Goal: Ask a question: Seek information or help from site administrators or community

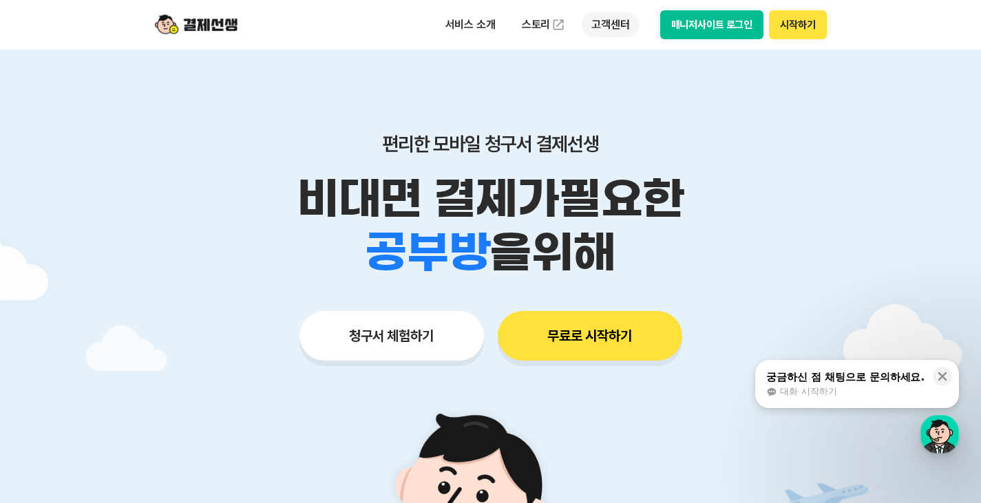
click at [614, 22] on p "고객센터" at bounding box center [609, 24] width 57 height 25
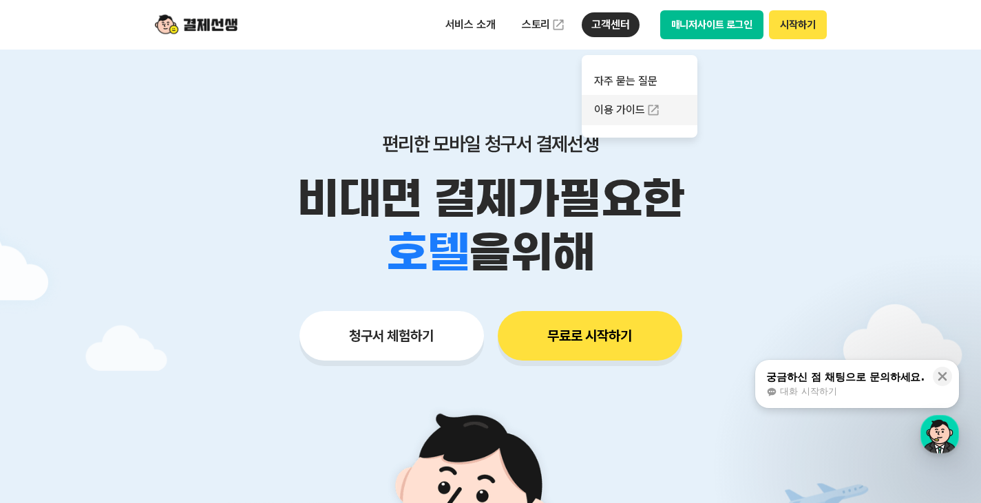
click at [628, 109] on link "이용 가이드" at bounding box center [639, 110] width 116 height 30
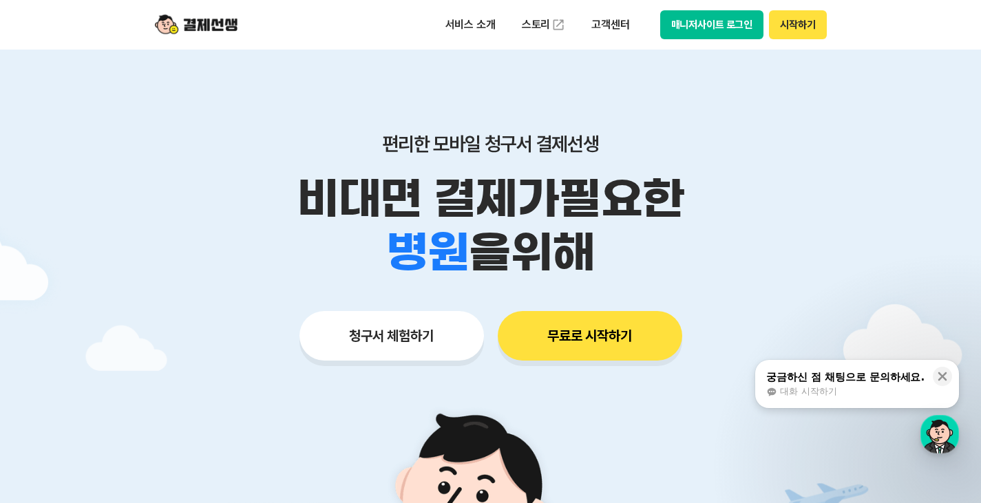
click at [866, 389] on div "대화 시작하기" at bounding box center [845, 391] width 158 height 12
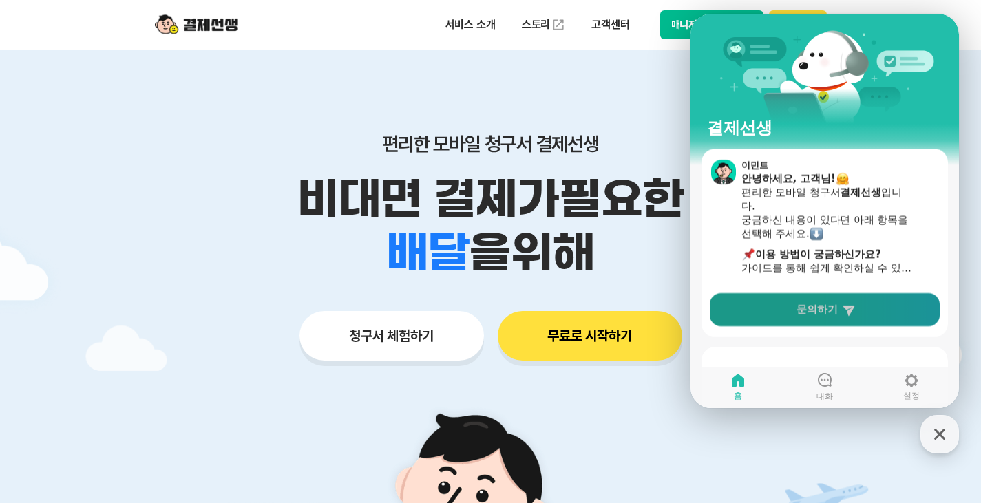
click at [814, 320] on link "문의하기" at bounding box center [824, 309] width 230 height 33
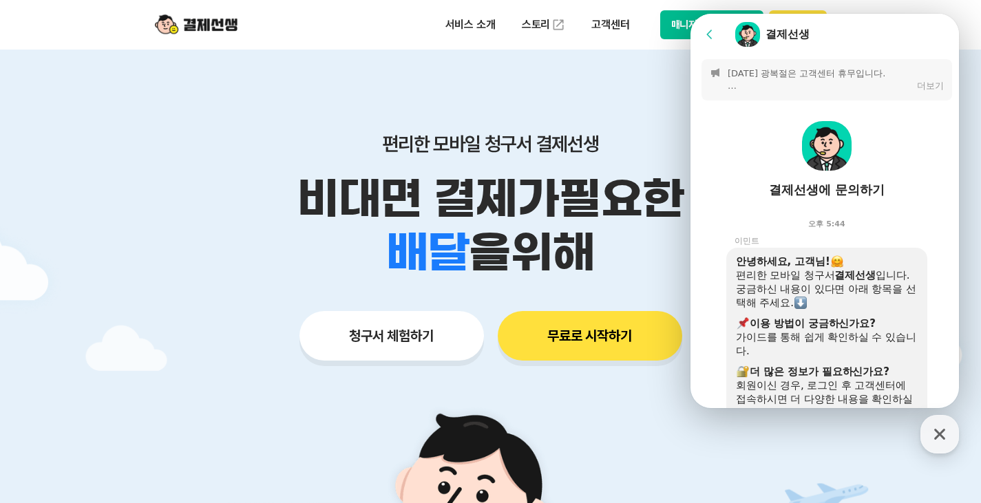
scroll to position [499, 0]
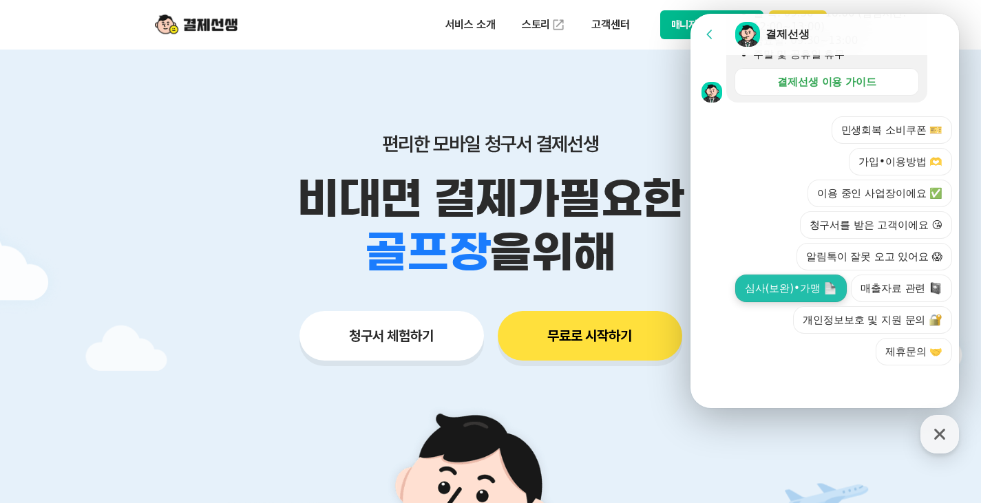
click at [811, 295] on button "심사(보완)•가맹" at bounding box center [790, 289] width 111 height 28
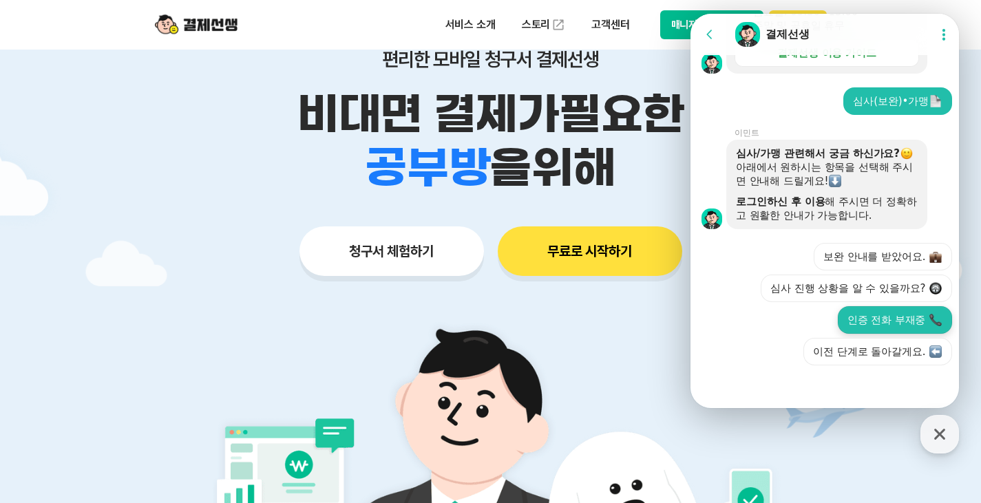
scroll to position [529, 0]
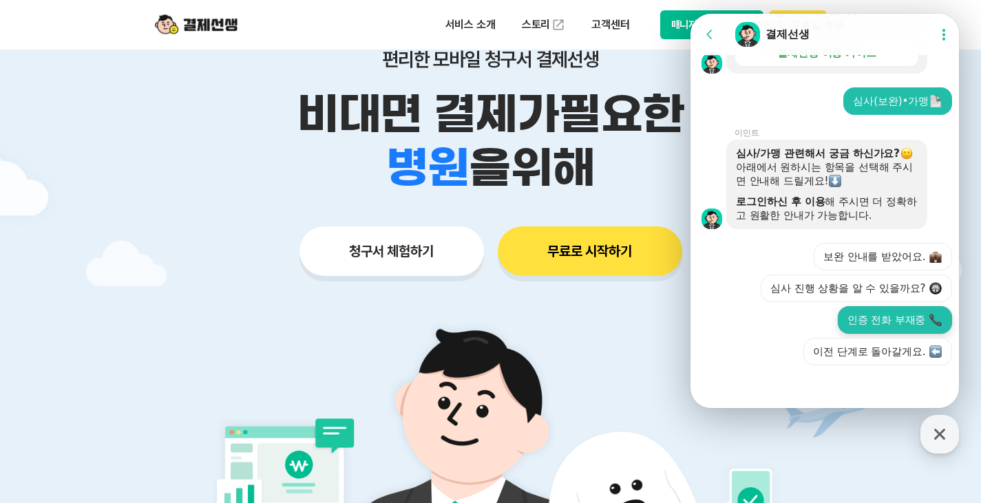
click at [877, 326] on button "인증 전화 부재중" at bounding box center [894, 320] width 114 height 28
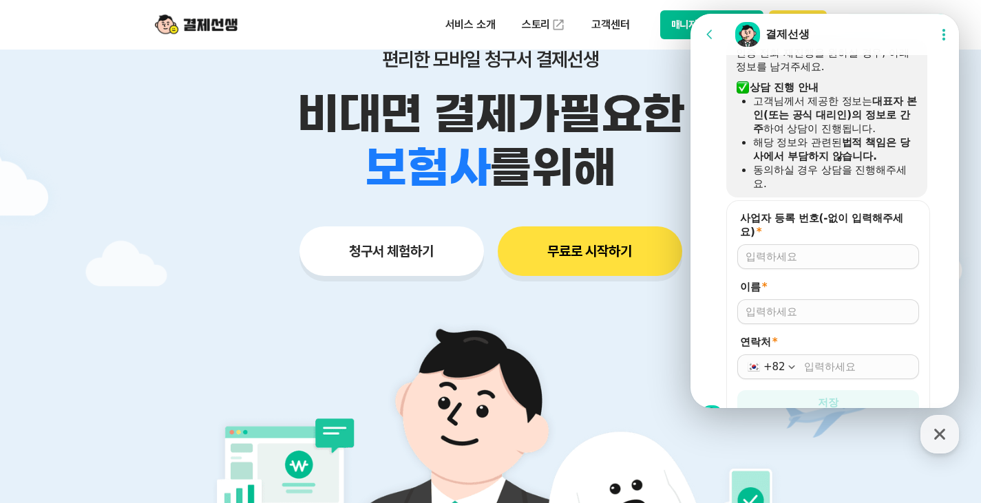
scroll to position [845, 0]
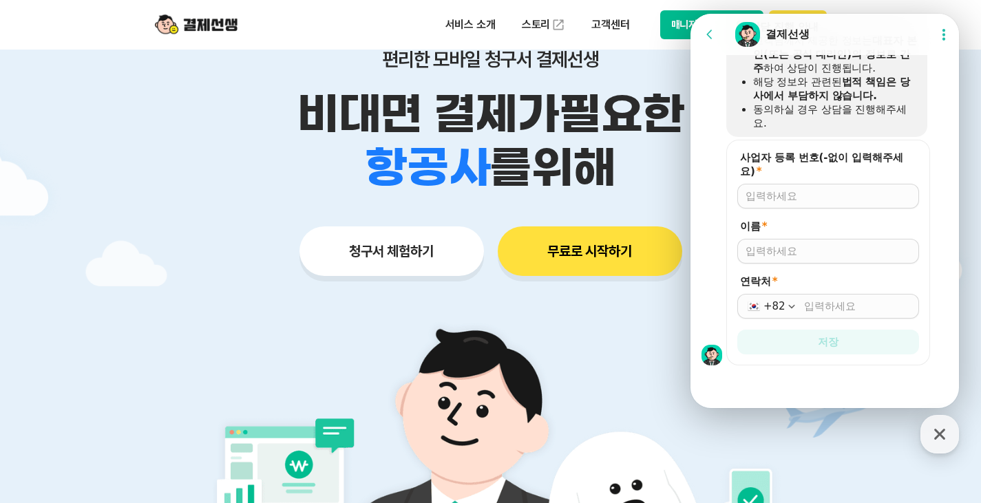
click at [808, 206] on div at bounding box center [828, 196] width 182 height 25
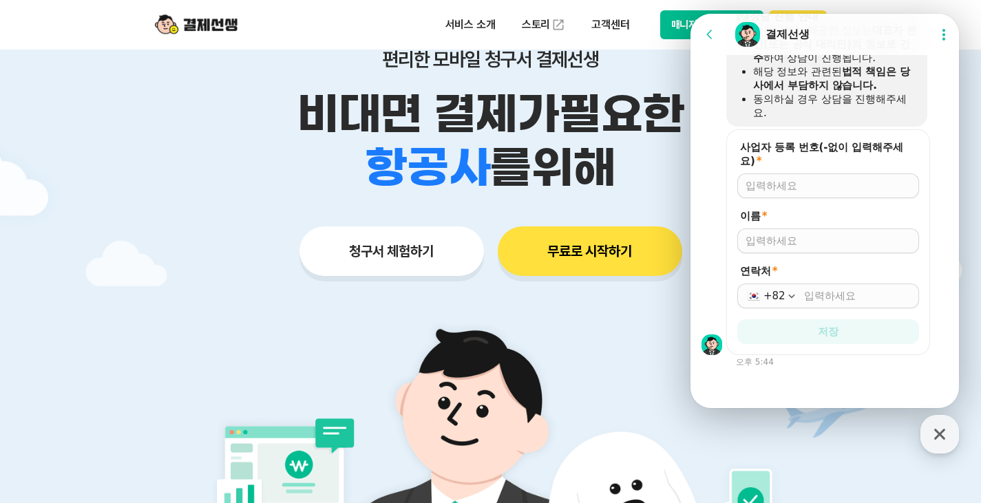
click at [801, 200] on form "사업자 등록 번호(-없이 입력해주세요) * 이름 * 연락처 * +82 저장" at bounding box center [828, 242] width 204 height 226
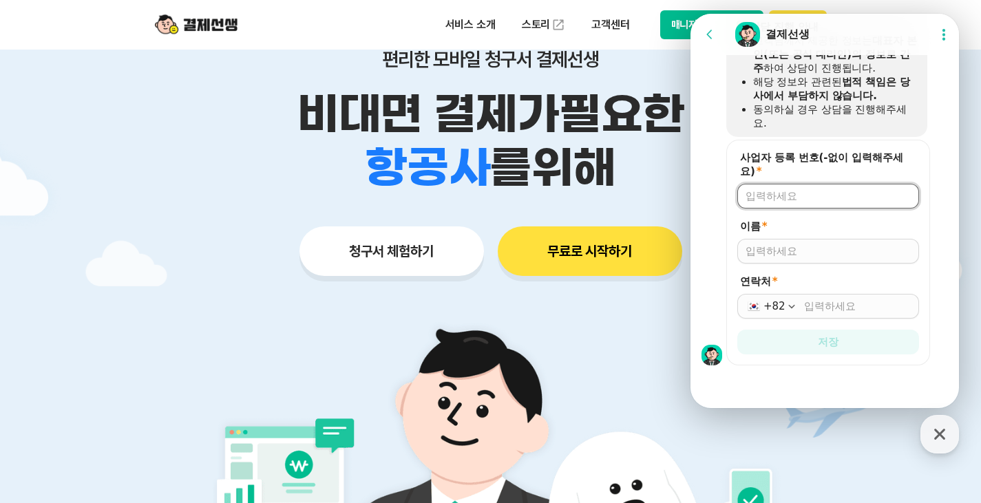
click at [791, 195] on input "사업자 등록 번호(-없이 입력해주세요) *" at bounding box center [827, 196] width 165 height 14
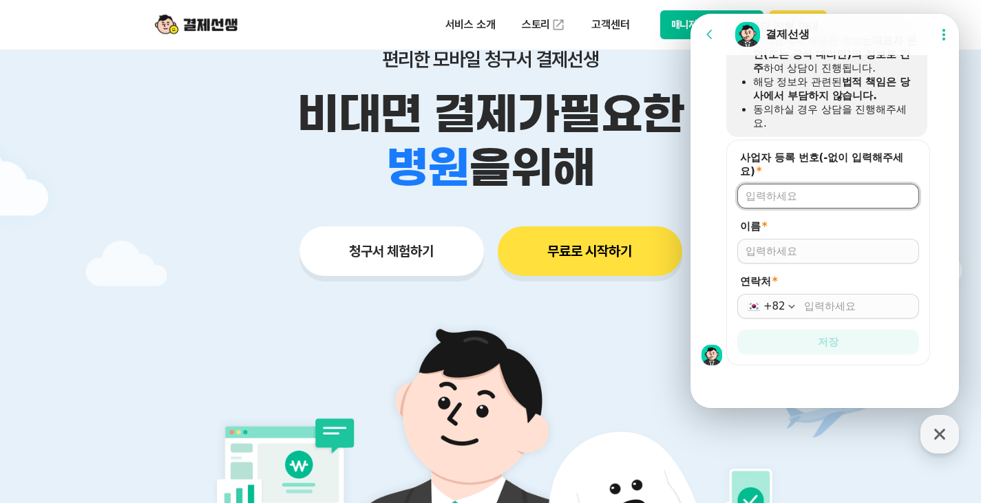
click at [799, 196] on input "사업자 등록 번호(-없이 입력해주세요) *" at bounding box center [827, 196] width 165 height 14
paste input "[PHONE_NUMBER]"
type input "4691502496"
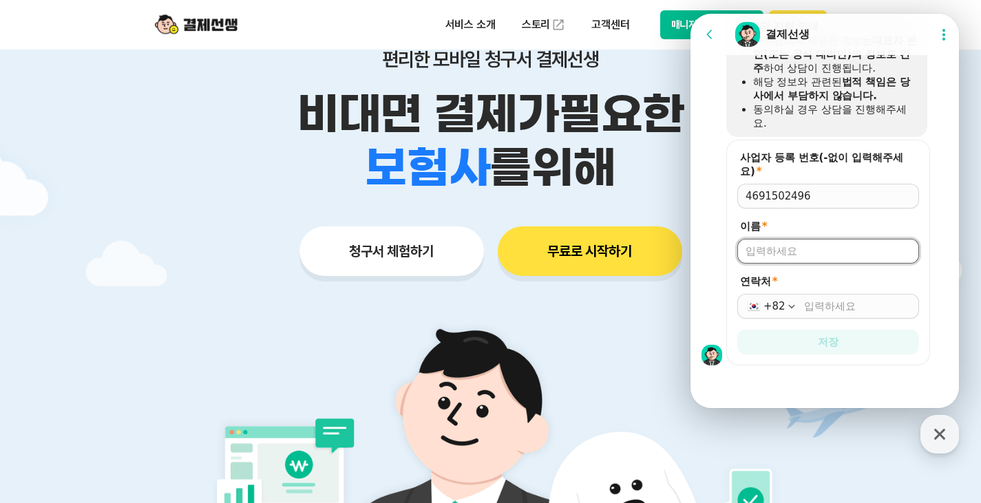
type input "ㅇ"
type input "[PERSON_NAME]"
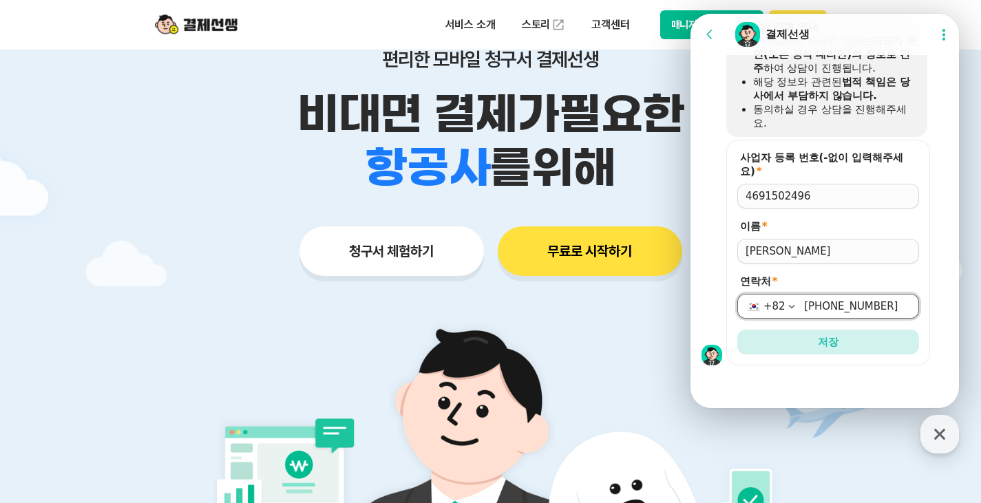
type input "[PHONE_NUMBER]"
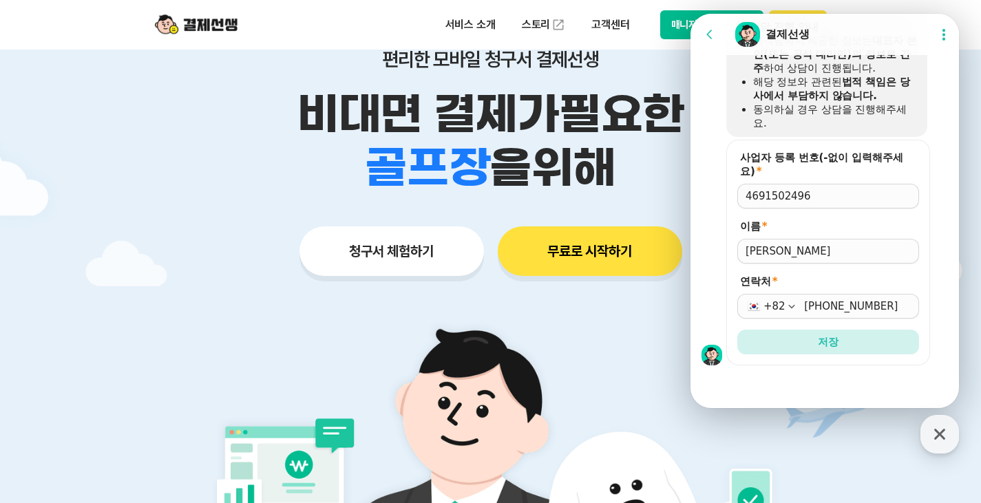
click at [737, 330] on button "저장" at bounding box center [828, 342] width 182 height 25
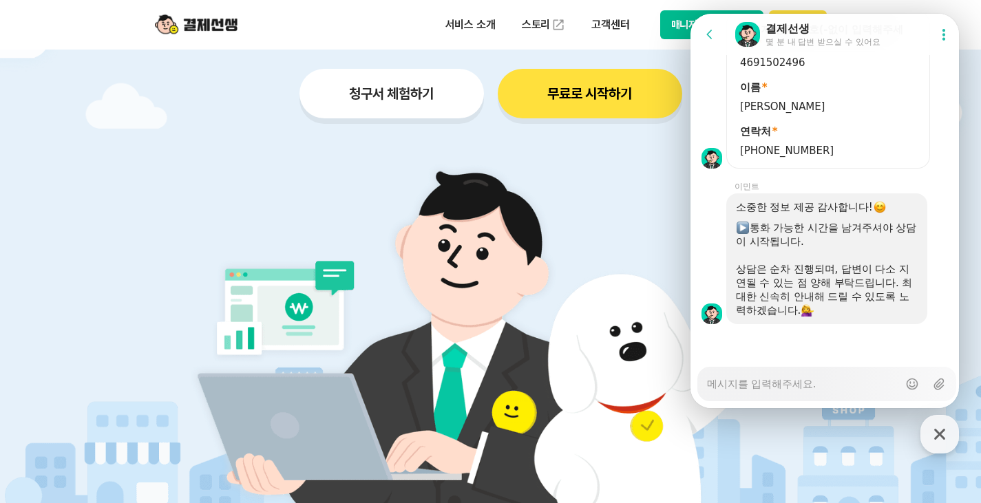
scroll to position [974, 0]
click at [752, 384] on textarea "Messenger Input Textarea" at bounding box center [802, 378] width 191 height 23
type textarea "x"
type textarea "ㅇ"
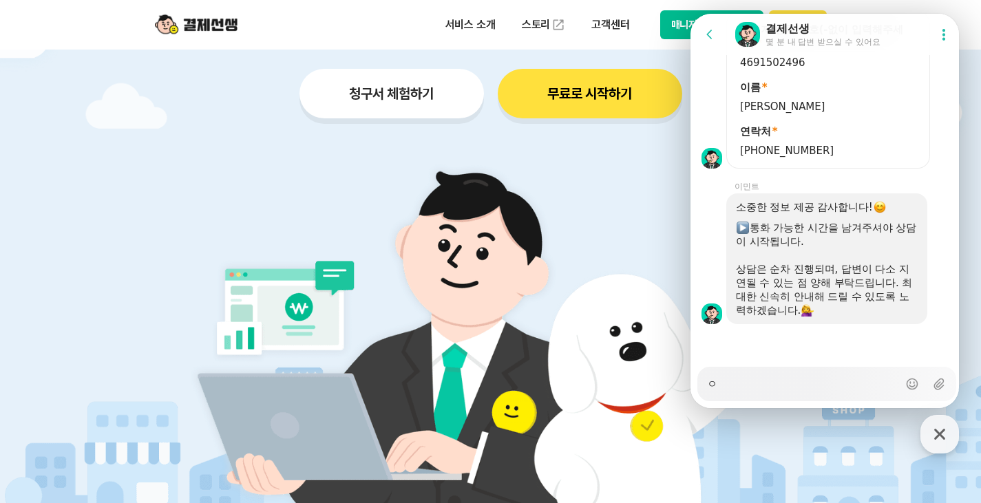
type textarea "x"
type textarea "아"
type textarea "x"
type textarea "암"
type textarea "x"
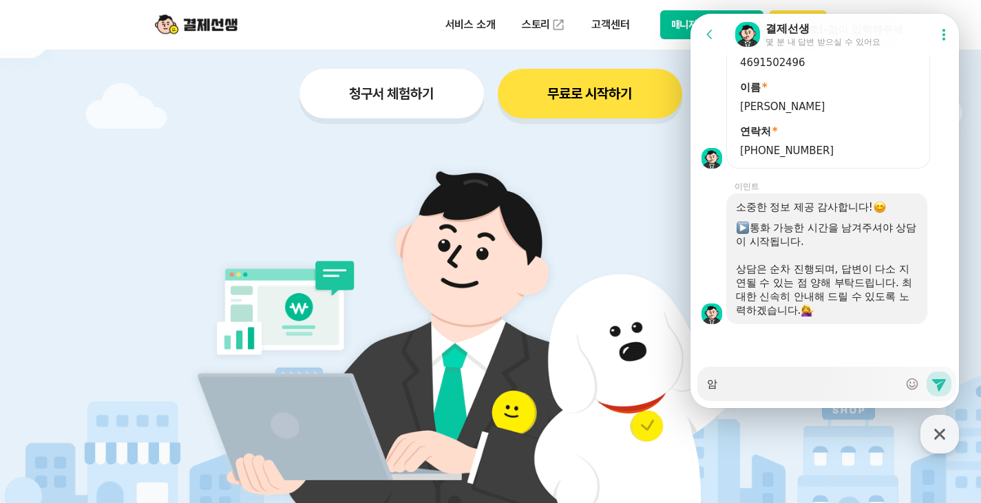
type textarea "아무"
type textarea "x"
type textarea "아무ㄸ"
type textarea "x"
type textarea "아무때"
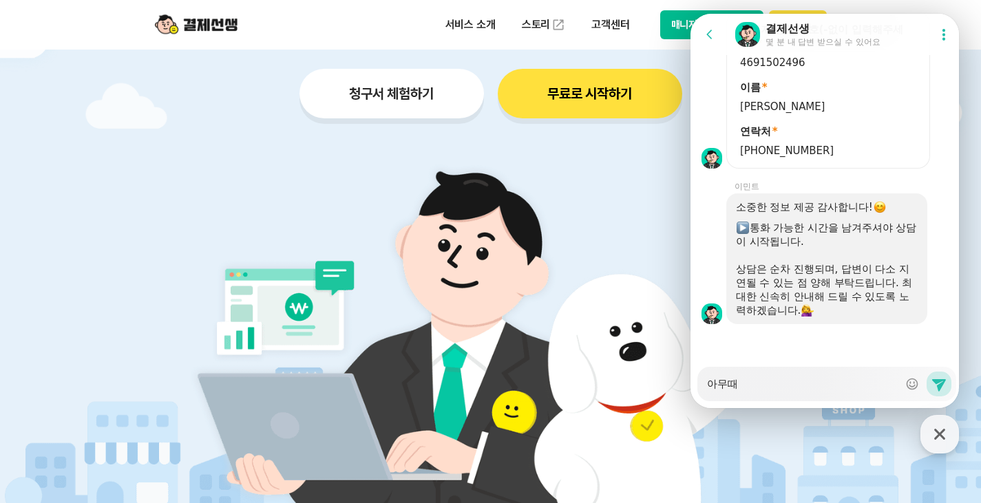
type textarea "x"
type textarea "아무땐"
type textarea "x"
type textarea "아무때나"
type textarea "x"
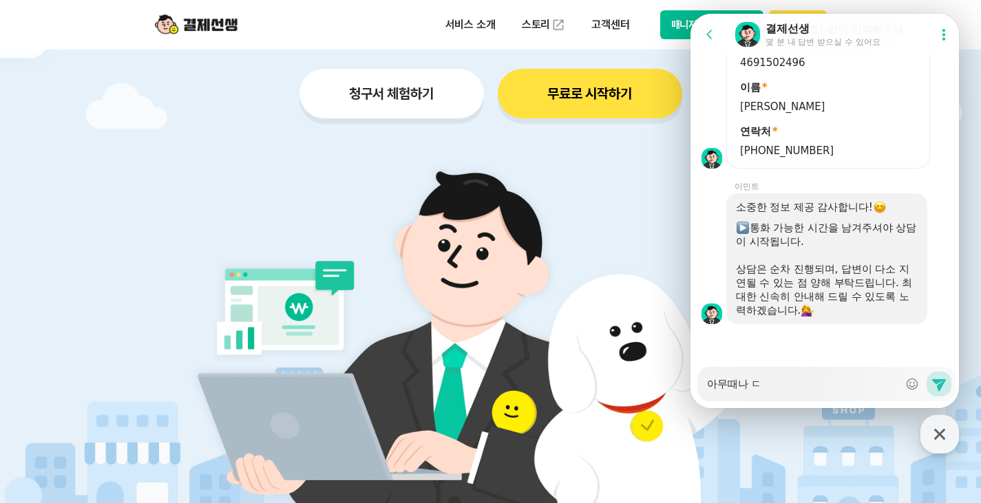
type textarea "아무때나 도"
type textarea "x"
type textarea "아무때나 되"
type textarea "x"
type textarea "아무때나 됩"
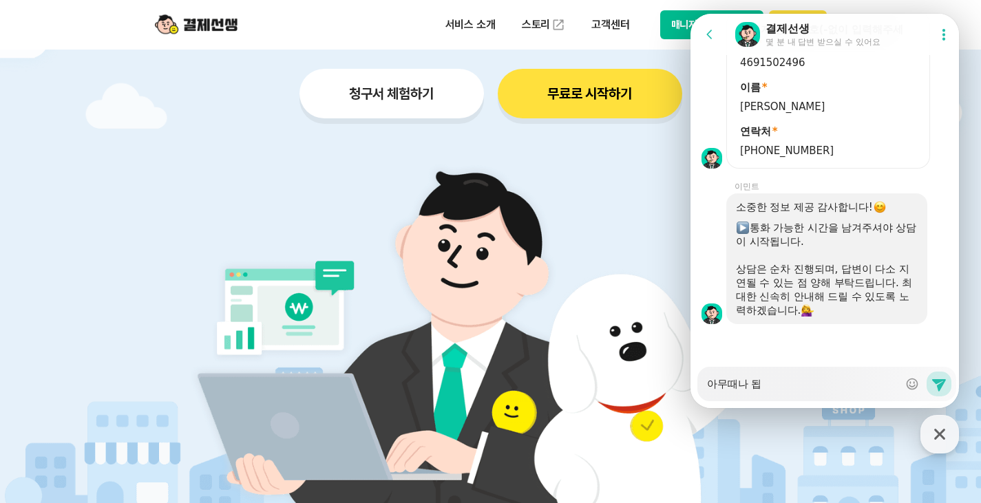
type textarea "x"
type textarea "아무때나 됩ㄴ"
type textarea "x"
type textarea "아무때나 됩니"
type textarea "x"
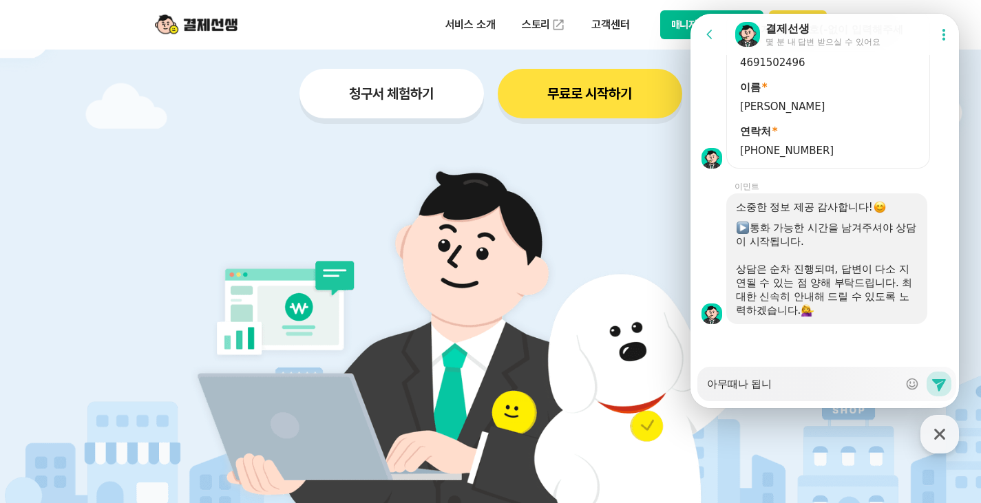
type textarea "아무때나 됩닏"
type textarea "x"
type textarea "아무때나 됩니다"
type textarea "x"
type textarea "ㅌ아무때나 됩니다"
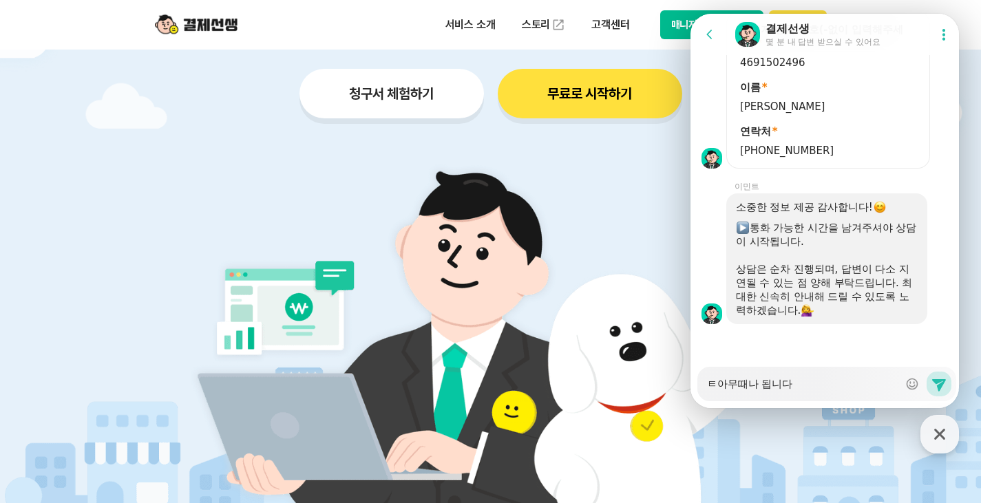
type textarea "x"
type textarea "토아무때나 됩니다"
type textarea "x"
type textarea "퇴아무때나 됩니다"
type textarea "x"
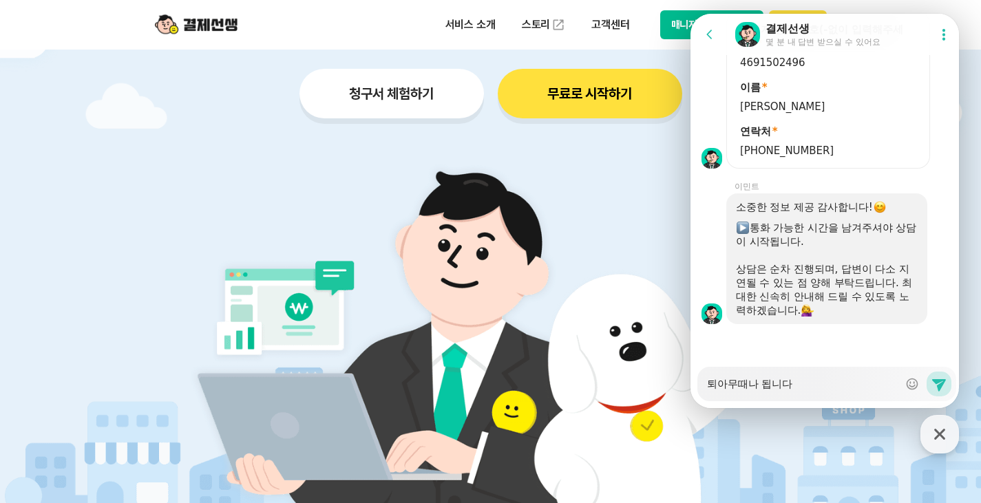
type textarea "퇵아무때나 됩니다"
type textarea "x"
type textarea "퇴그아무때나 됩니다"
type textarea "x"
type textarea "퇴근아무때나 됩니다"
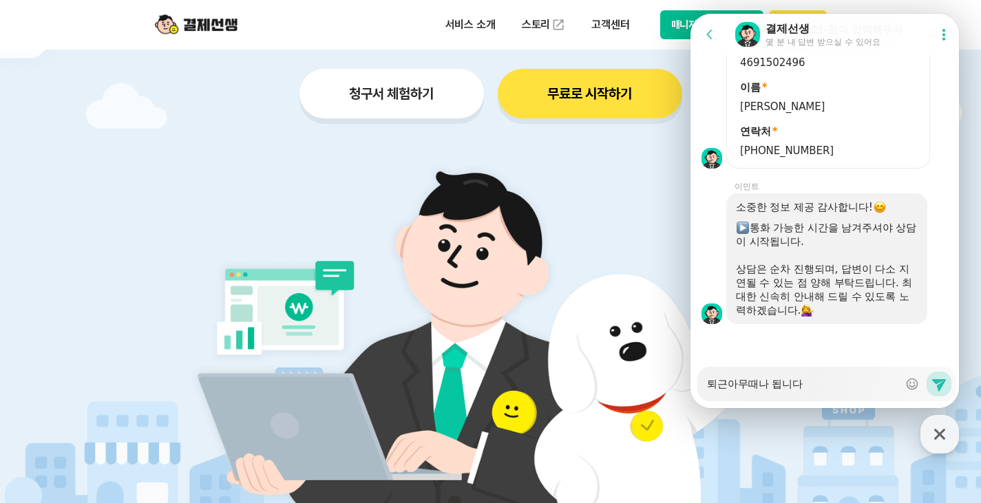
type textarea "x"
type textarea "퇴근ㅅ아무때나 됩니다"
type textarea "x"
type textarea "퇴근시아무때나 됩니다"
type textarea "x"
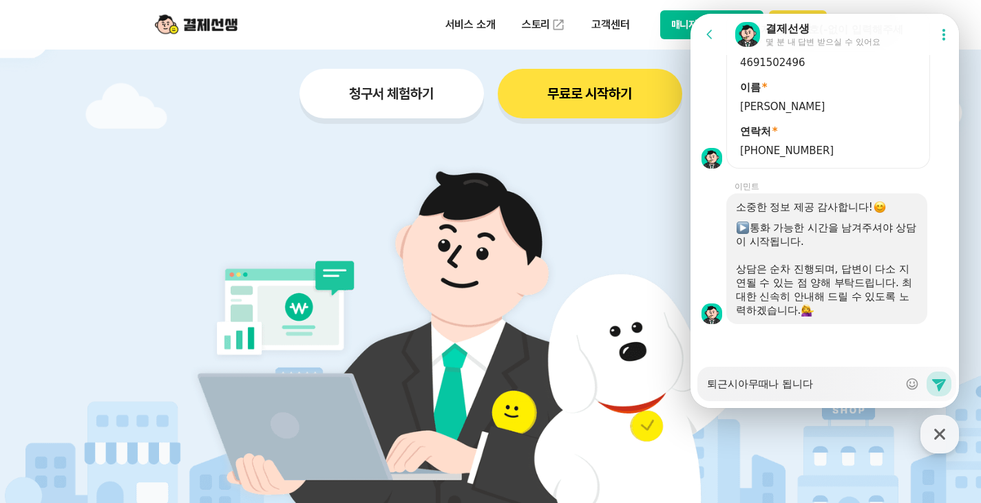
type textarea "퇴근식아무때나 됩니다"
type textarea "x"
type textarea "퇴근시가아무때나 됩니다"
type textarea "x"
type textarea "퇴근시간아무때나 됩니다"
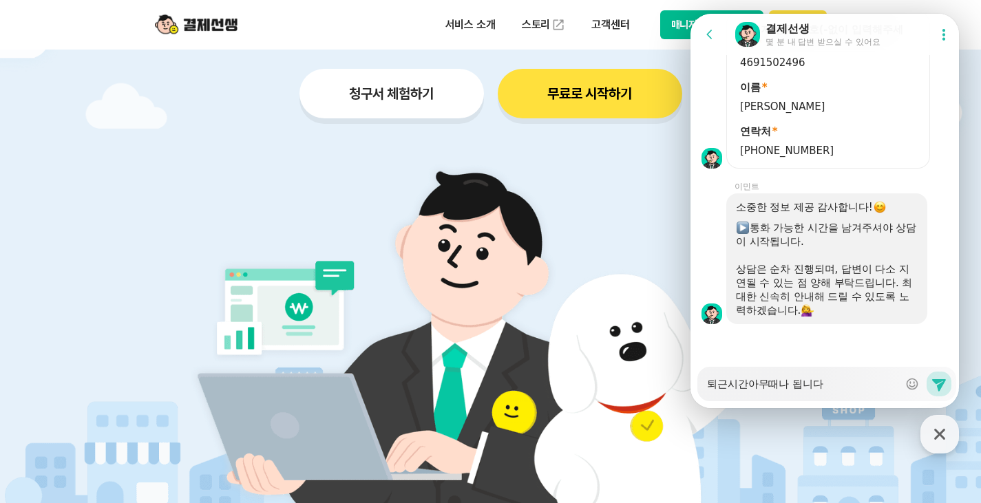
type textarea "x"
type textarea "퇴근시간 아무때나 됩니다"
type textarea "x"
type textarea "퇴근시간 ㅅ아무때나 됩니다"
type textarea "x"
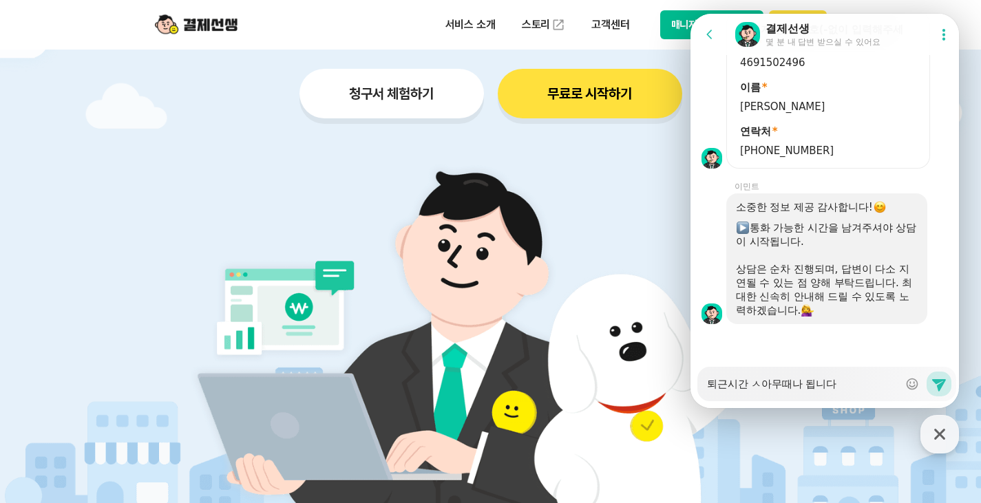
type textarea "퇴근시간 사아무때나 됩니다"
type textarea "x"
type textarea "퇴근시간 상아무때나 됩니다"
type textarea "x"
type textarea "퇴근시간 상ㄱ아무때나 됩니다"
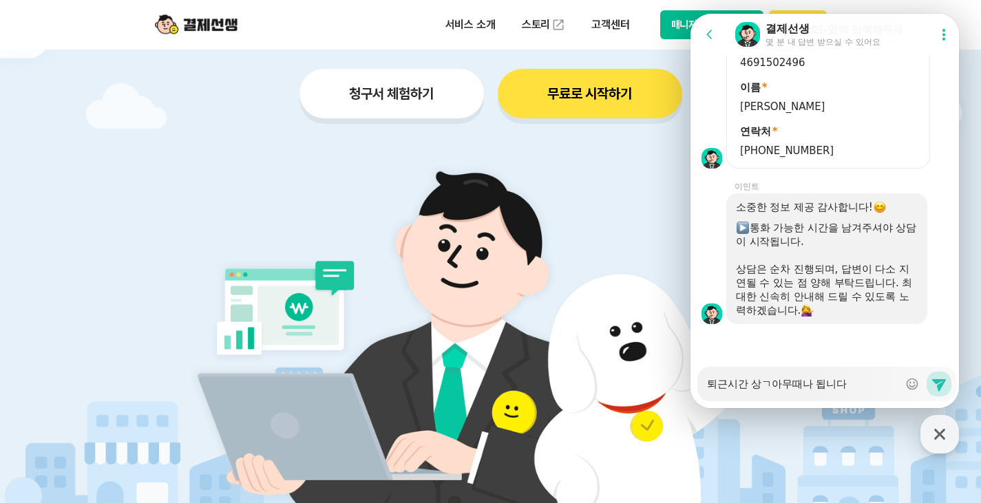
type textarea "x"
type textarea "퇴근시간 상고아무때나 됩니다"
type textarea "x"
type textarea "퇴근시간 상과아무때나 됩니다"
type textarea "x"
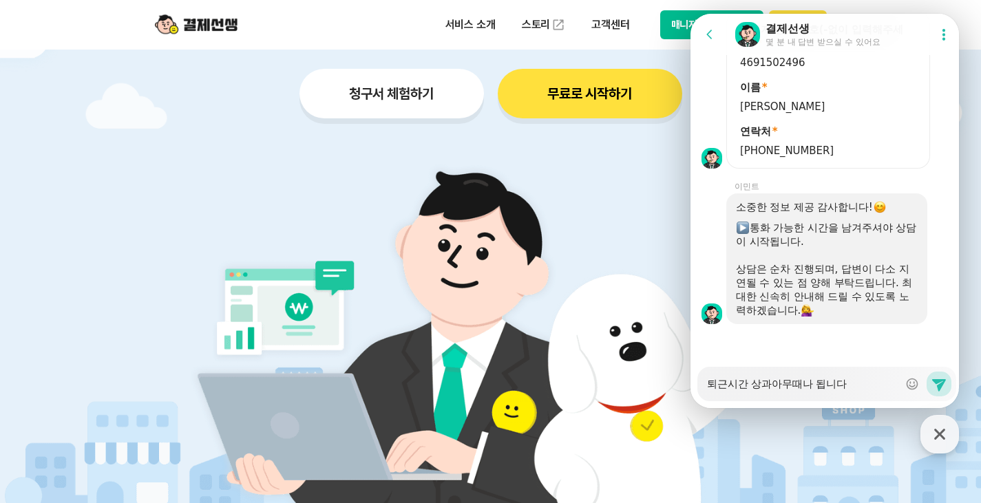
type textarea "퇴근시간 상관아무때나 됩니다"
type textarea "x"
type textarea "퇴근시간 상관어아무때나 됩니다"
type textarea "x"
type textarea "퇴근시간 상관업아무때나 됩니다"
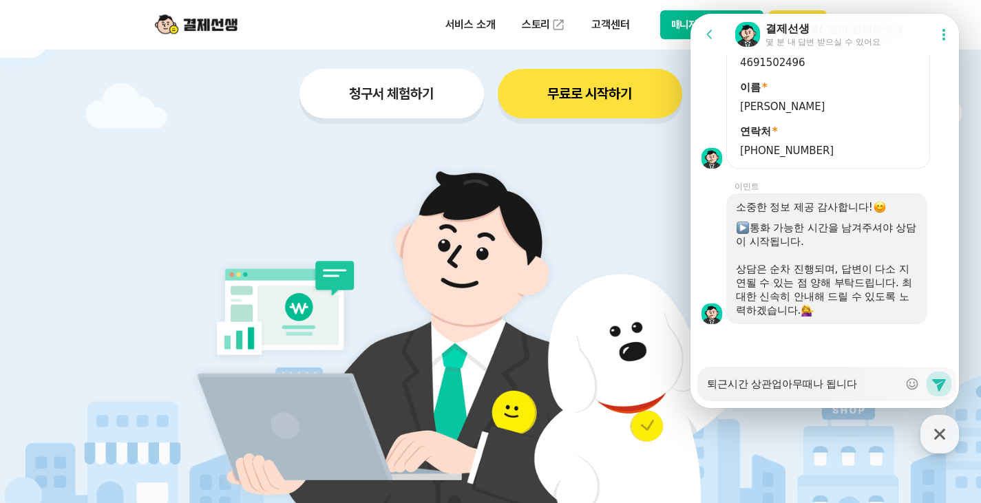
type textarea "x"
type textarea "퇴근시간 상관없아무때나 됩니다"
type textarea "x"
type textarea "퇴근시간 상관없ㅇ아무때나 됩니다"
type textarea "x"
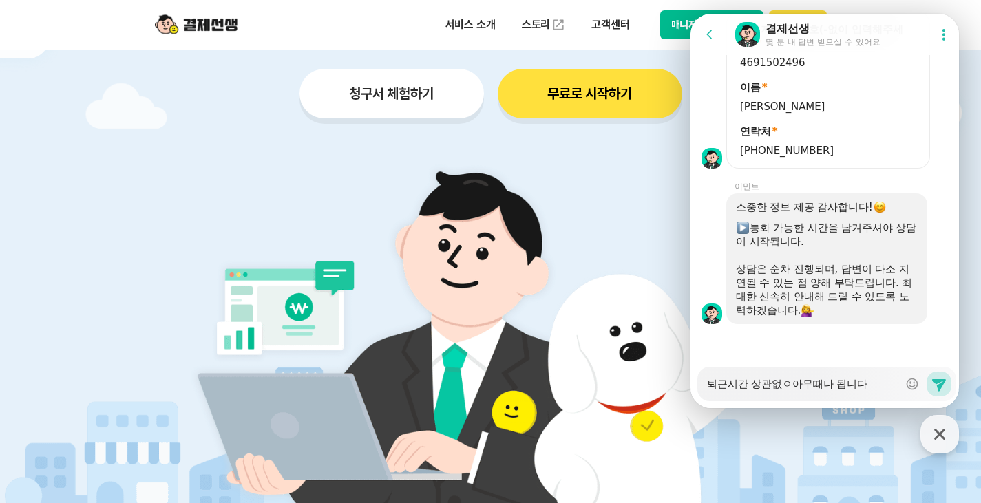
type textarea "퇴근시간 상관없이아무때나 됩니다"
type textarea "x"
type textarea "퇴근시간 상관없이 아무때나 됩니다"
type textarea "x"
type textarea "퇴근시간 상관없이 아무때나 됩니다"
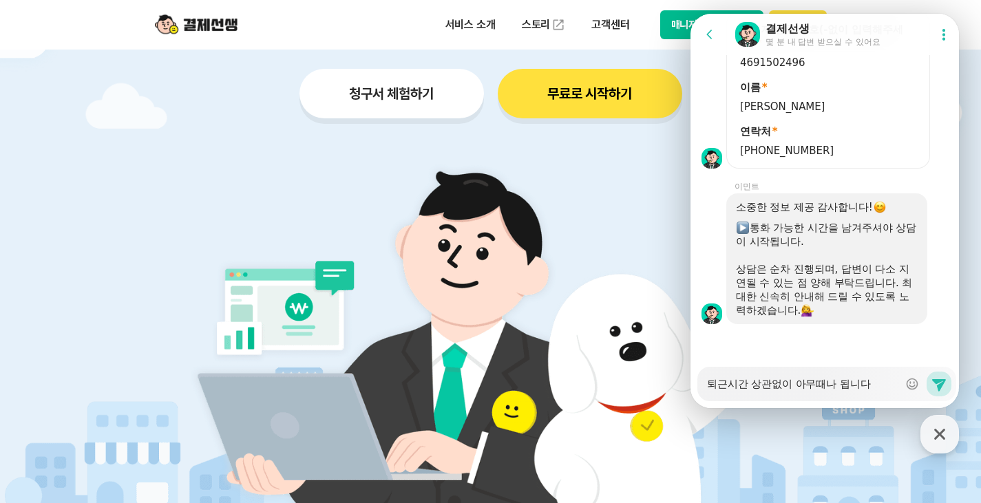
type textarea "x"
type textarea "퇴근시간 상관없이 아무때나 됩니다."
type textarea "x"
type textarea "퇴근시간 상관없이 아무때나 됩니다."
type textarea "x"
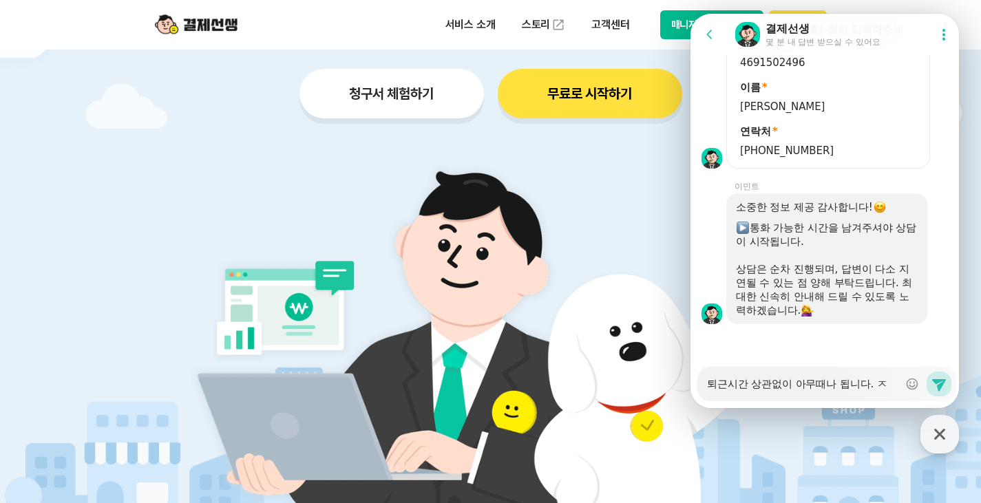
type textarea "퇴근시간 상관없이 아무때나 됩니다. 저"
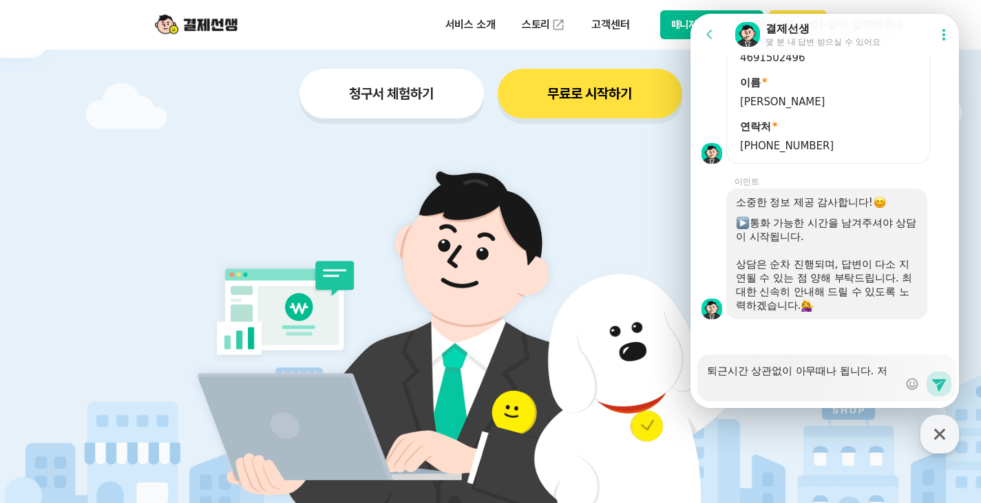
type textarea "x"
type textarea "퇴근시간 상관없이 아무때나 됩니다. 전"
type textarea "x"
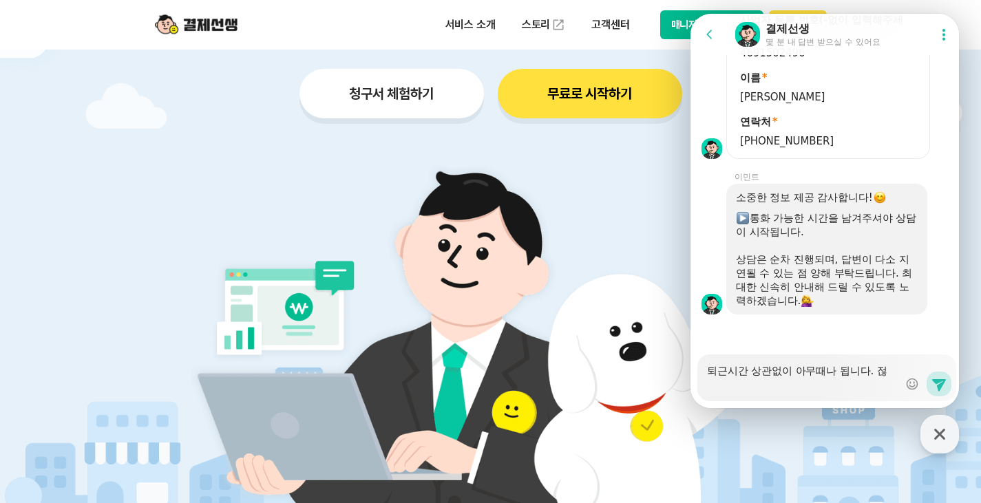
type textarea "퇴근시간 상관없이 아무때나 됩니다. 전호"
type textarea "x"
type textarea "퇴근시간 상관없이 아무때나 됩니다. 전화"
type textarea "x"
type textarea "퇴근시간 상관없이 아무때나 됩니다. 전화"
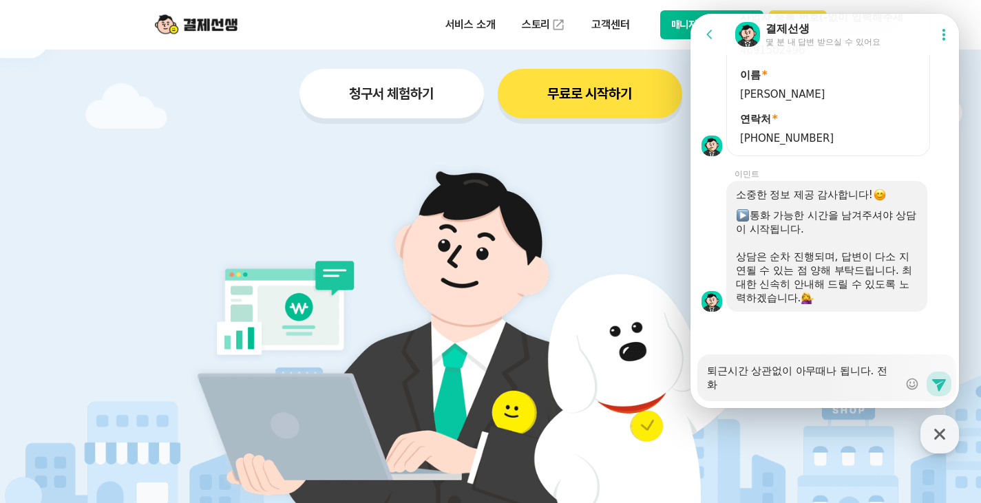
type textarea "x"
type textarea "퇴근시간 상관없이 아무때나 됩니다. 전화 부"
type textarea "x"
type textarea "퇴근시간 상관없이 아무때나 됩니다. 전화 부타"
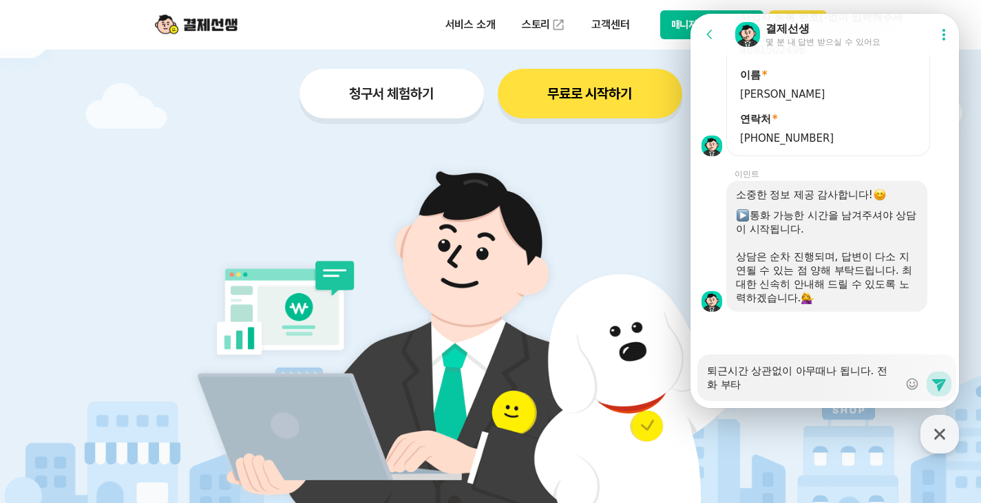
type textarea "x"
type textarea "퇴근시간 상관없이 아무때나 됩니다. 전화 부탁"
type textarea "x"
type textarea "퇴근시간 상관없이 아무때나 됩니다. 전화 부탁ㄷ"
type textarea "x"
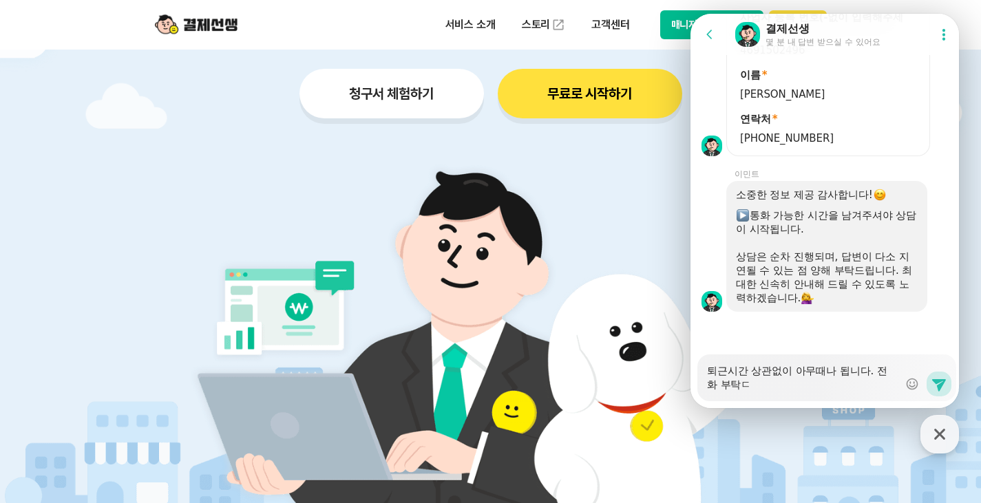
type textarea "퇴근시간 상관없이 아무때나 됩니다. 전화 부탁드"
type textarea "x"
type textarea "퇴근시간 상관없이 아무때나 됩니다. 전화 부탁들"
type textarea "x"
type textarea "퇴근시간 상관없이 아무때나 됩니다. 전화 부탁드리"
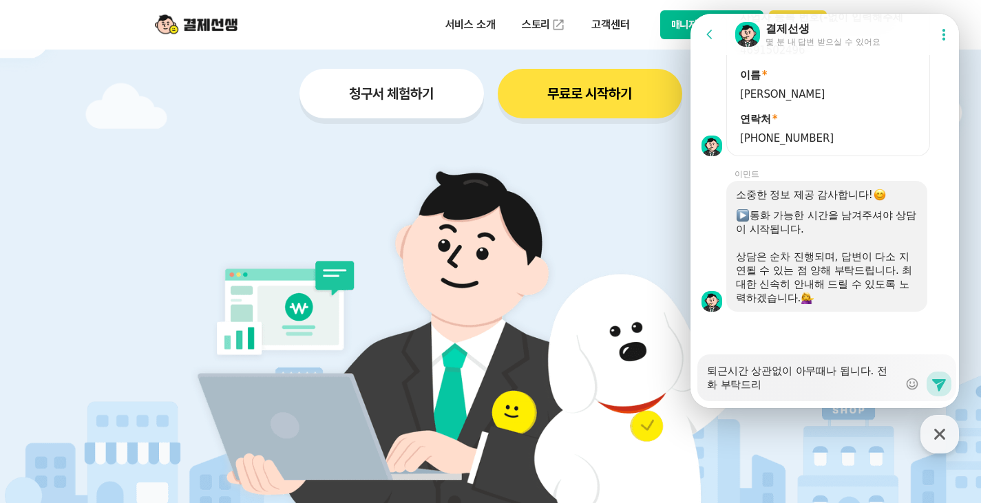
type textarea "x"
type textarea "퇴근시간 상관없이 아무때나 됩니다. 전화 부탁드립"
type textarea "x"
type textarea "퇴근시간 상관없이 아무때나 됩니다. 전화 부탁드립ㄴ"
type textarea "x"
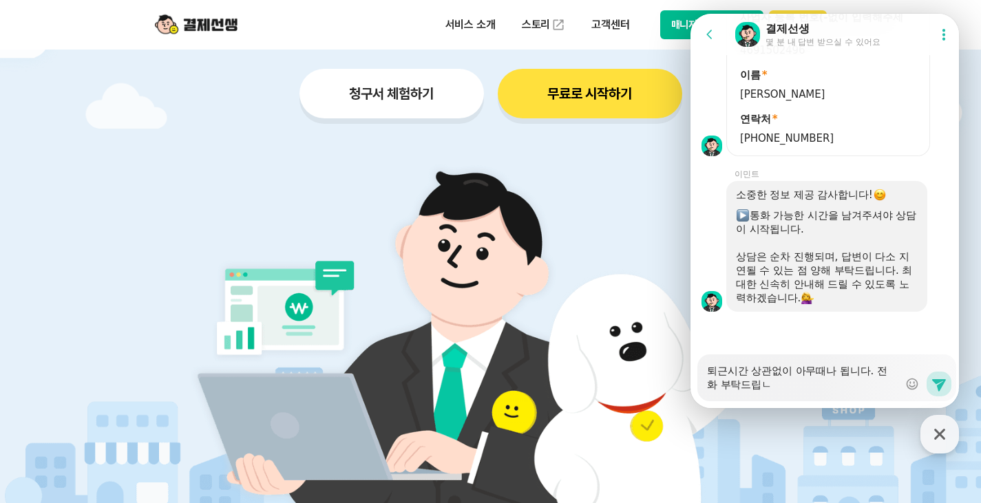
type textarea "퇴근시간 상관없이 아무때나 됩니다. 전화 부탁드립니"
type textarea "x"
type textarea "퇴근시간 상관없이 아무때나 됩니다. 전화 부탁드립닏"
type textarea "x"
type textarea "퇴근시간 상관없이 아무때나 됩니다. 전화 부탁드립니다!"
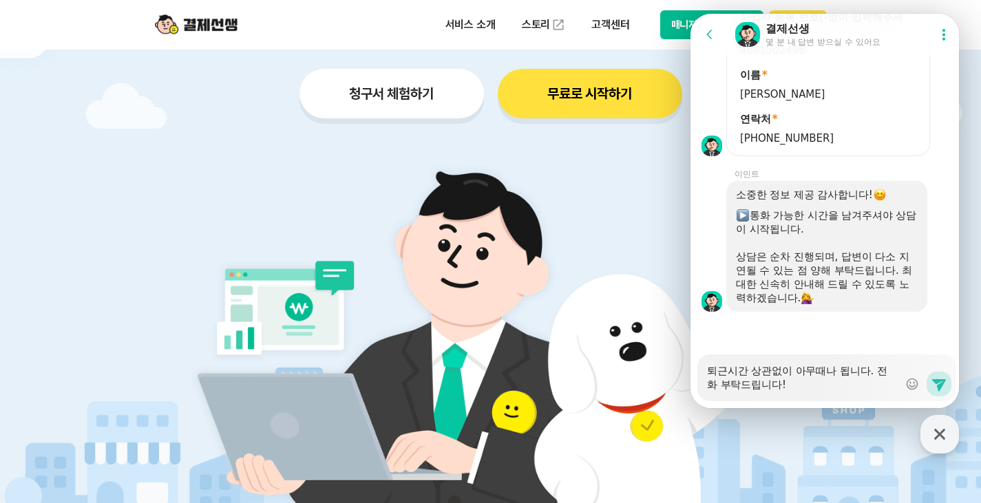
type textarea "x"
type textarea "퇴근시간 상관없이 아무때나 됩니다. 전화 부탁드립니다!"
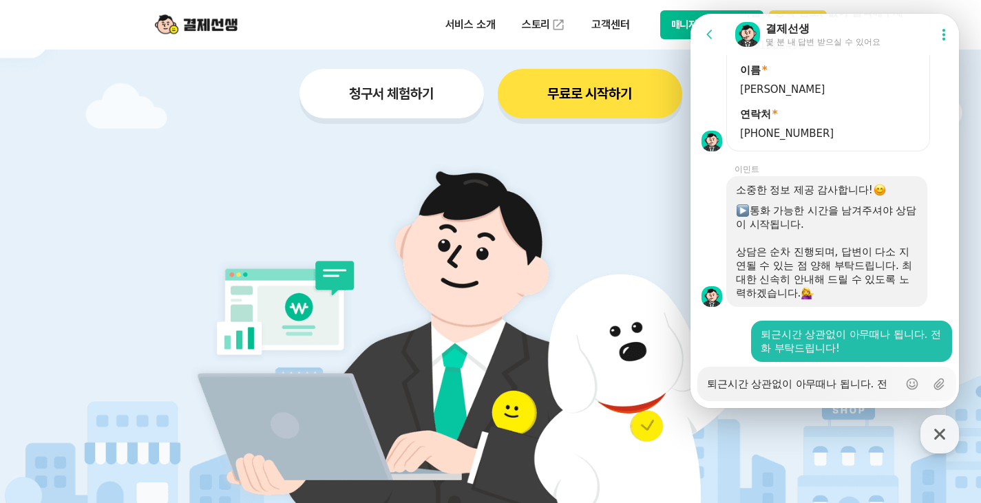
type textarea "x"
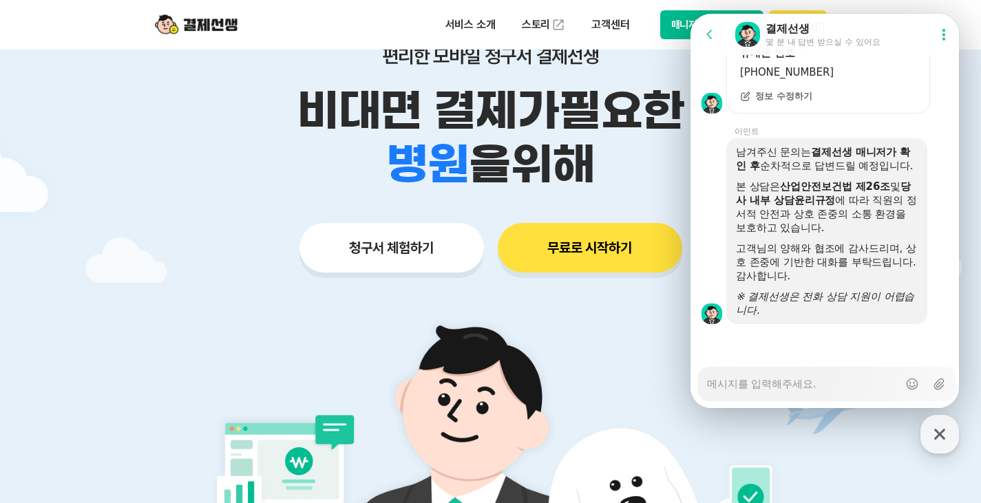
scroll to position [0, 0]
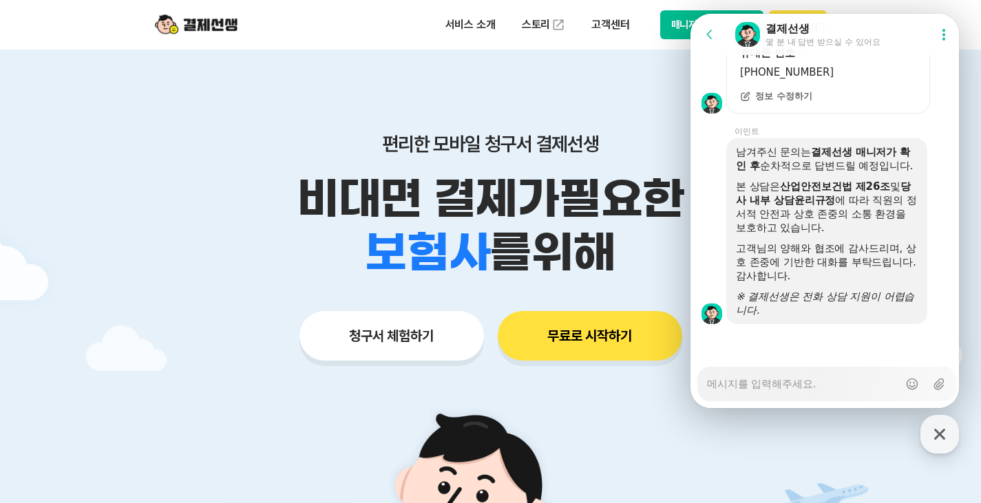
type textarea "x"
click at [551, 193] on p "비대면 결제가 필요한" at bounding box center [490, 199] width 705 height 54
